Goal: Task Accomplishment & Management: Manage account settings

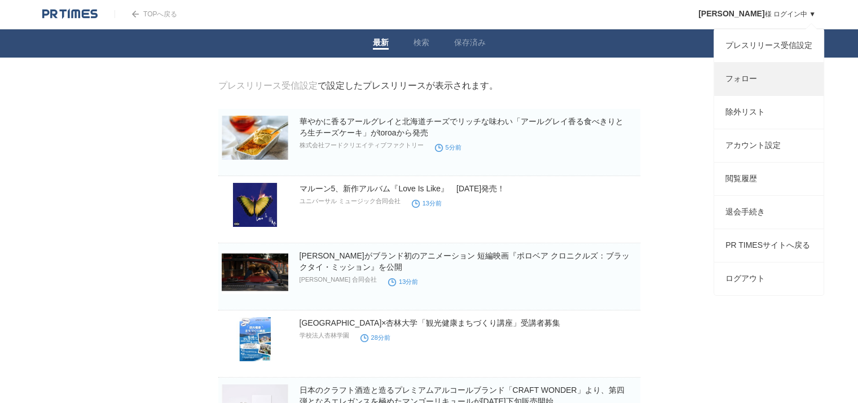
click at [748, 84] on link "フォロー" at bounding box center [768, 79] width 109 height 33
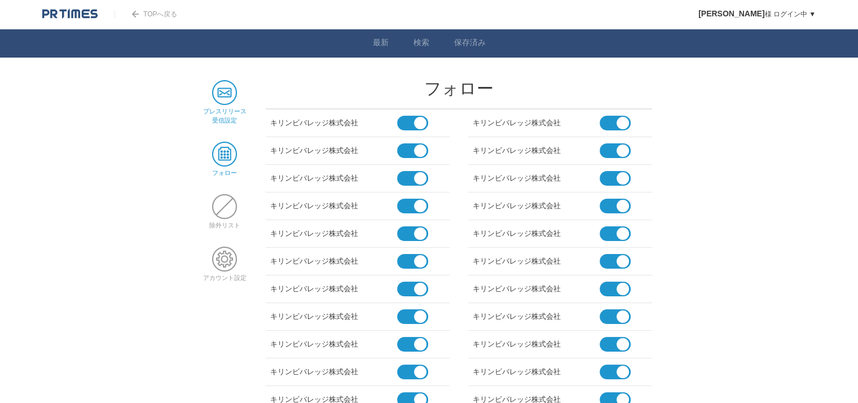
click at [223, 96] on span at bounding box center [224, 92] width 25 height 25
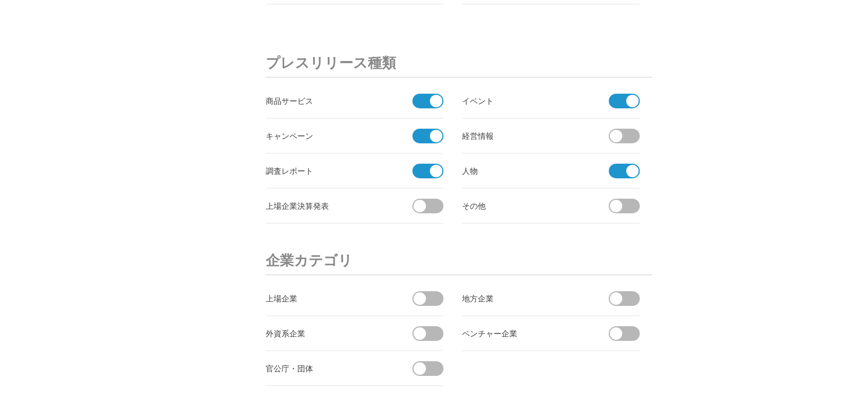
scroll to position [3681, 0]
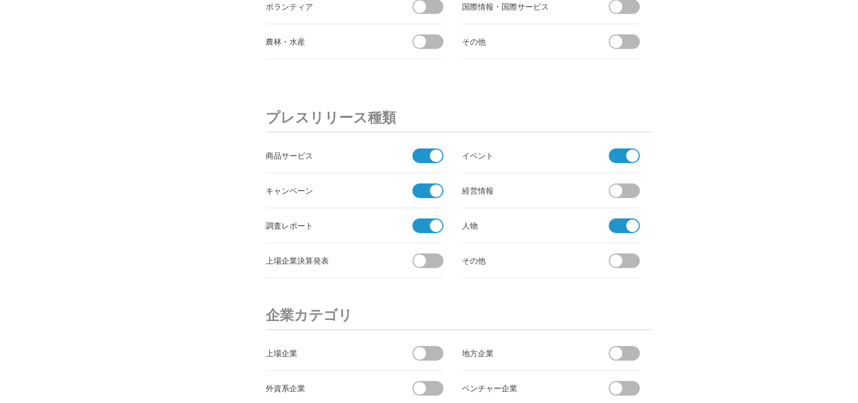
click at [433, 151] on span at bounding box center [436, 155] width 12 height 12
click at [0, 0] on input "checkbox" at bounding box center [0, 0] width 0 height 0
click at [429, 184] on span at bounding box center [424, 190] width 24 height 15
click at [0, 0] on input "checkbox" at bounding box center [0, 0] width 0 height 0
click at [423, 223] on span at bounding box center [424, 225] width 24 height 15
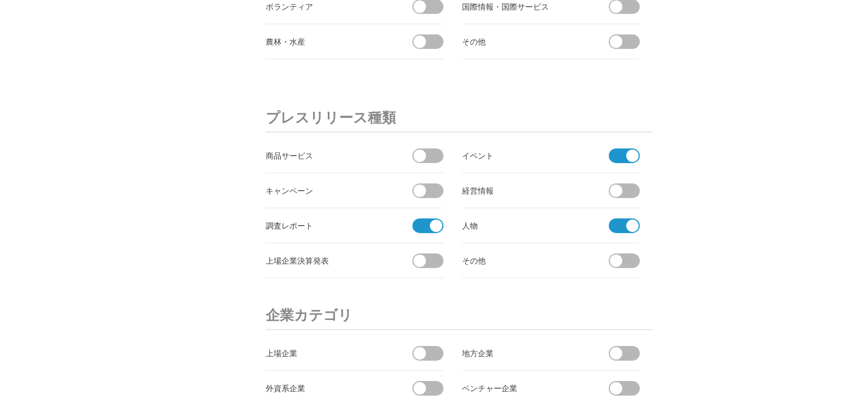
click at [0, 0] on input "checkbox" at bounding box center [0, 0] width 0 height 0
click at [626, 221] on span at bounding box center [632, 225] width 12 height 12
click at [0, 0] on input "checkbox" at bounding box center [0, 0] width 0 height 0
click at [621, 149] on span at bounding box center [621, 155] width 24 height 15
click at [0, 0] on input "checkbox" at bounding box center [0, 0] width 0 height 0
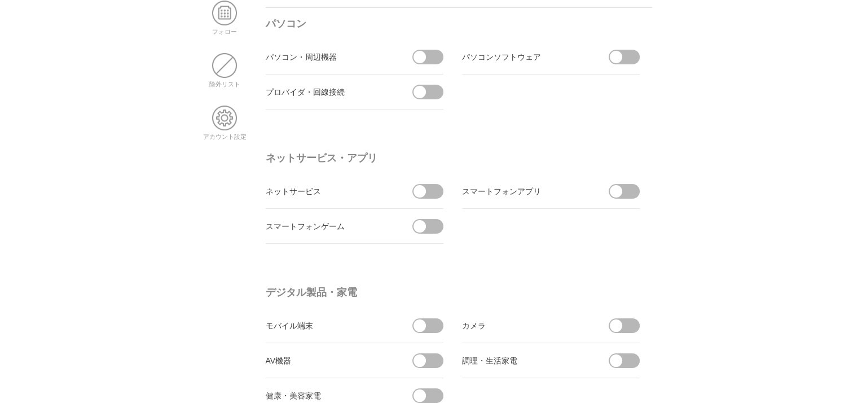
scroll to position [0, 0]
